Goal: Subscribe to service/newsletter

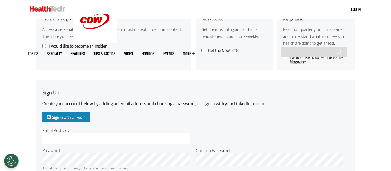
scroll to position [232, 0]
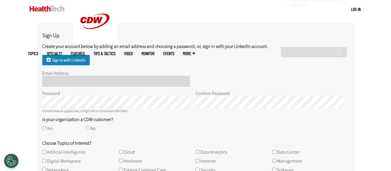
click at [58, 80] on input "Email Address" at bounding box center [116, 81] width 148 height 11
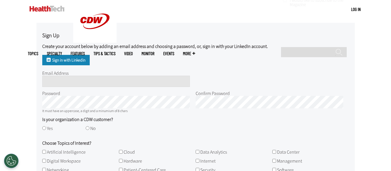
type input "**********"
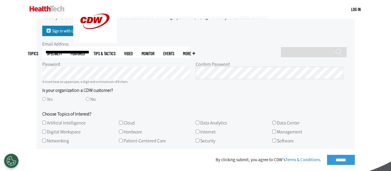
scroll to position [203, 0]
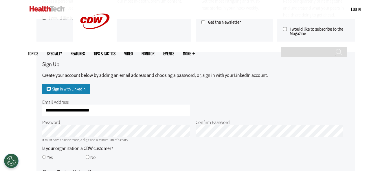
click at [93, 126] on div "Password" at bounding box center [116, 128] width 148 height 17
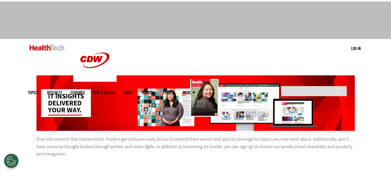
scroll to position [0, 0]
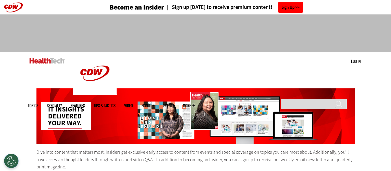
click at [282, 5] on link "Sign Up" at bounding box center [290, 7] width 25 height 11
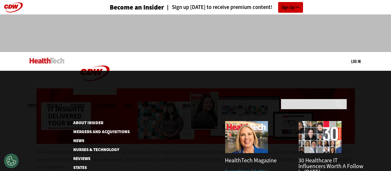
click at [195, 104] on span "More" at bounding box center [189, 106] width 12 height 4
